Goal: Transaction & Acquisition: Purchase product/service

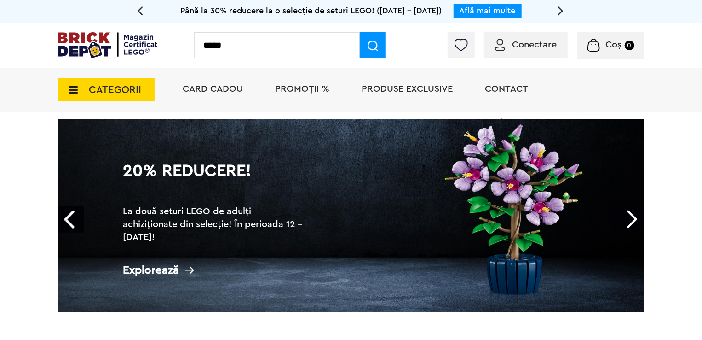
type input "*****"
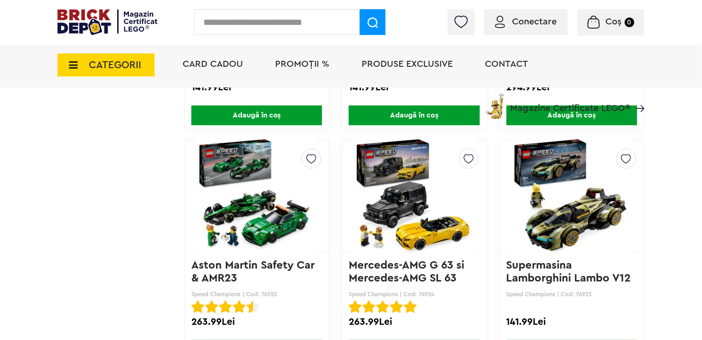
scroll to position [1909, 0]
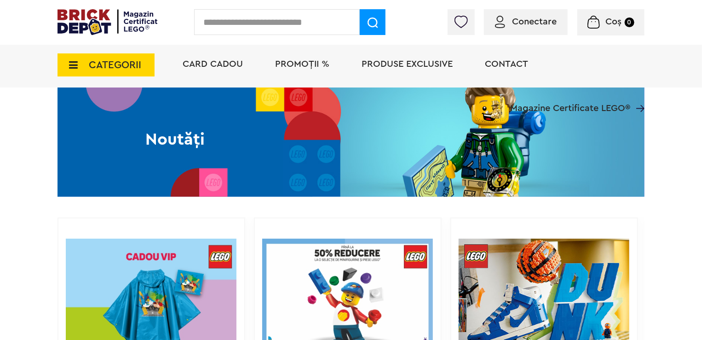
scroll to position [506, 0]
